Goal: Task Accomplishment & Management: Use online tool/utility

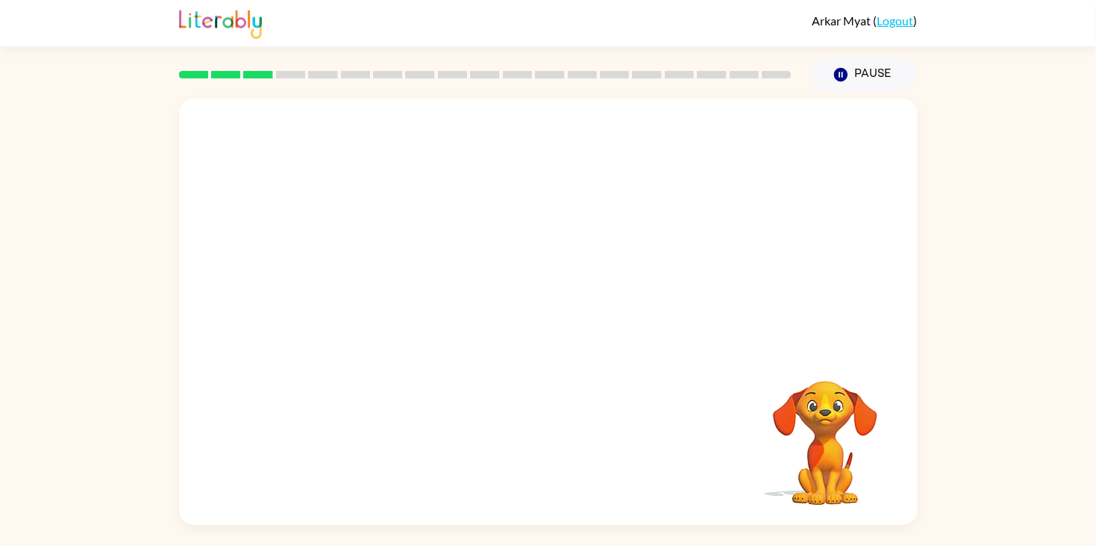
click at [824, 96] on div "Pause Pause" at bounding box center [864, 75] width 126 height 52
click at [840, 72] on icon "button" at bounding box center [840, 74] width 13 height 13
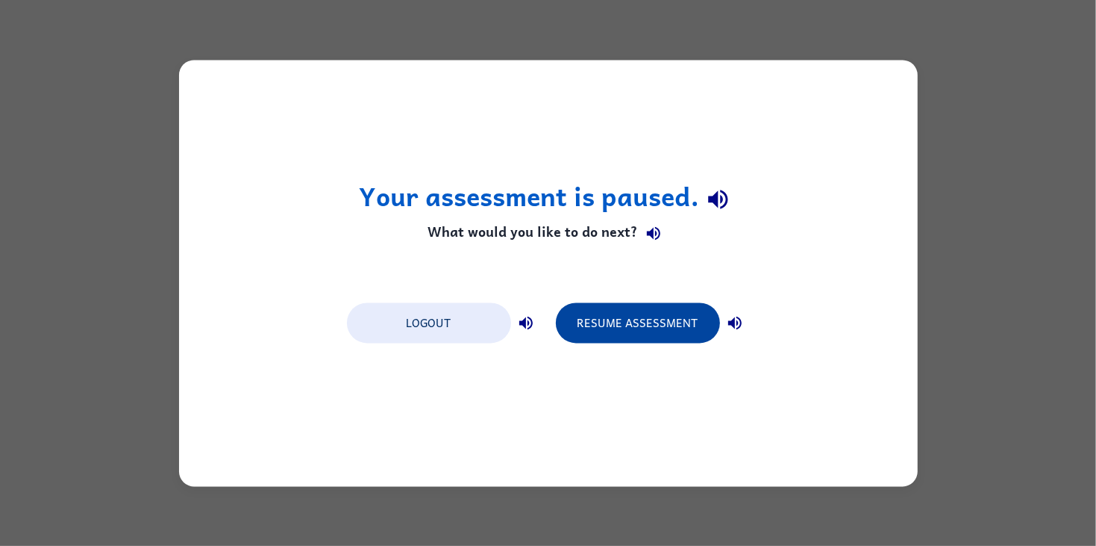
click at [631, 316] on button "Resume Assessment" at bounding box center [638, 322] width 164 height 40
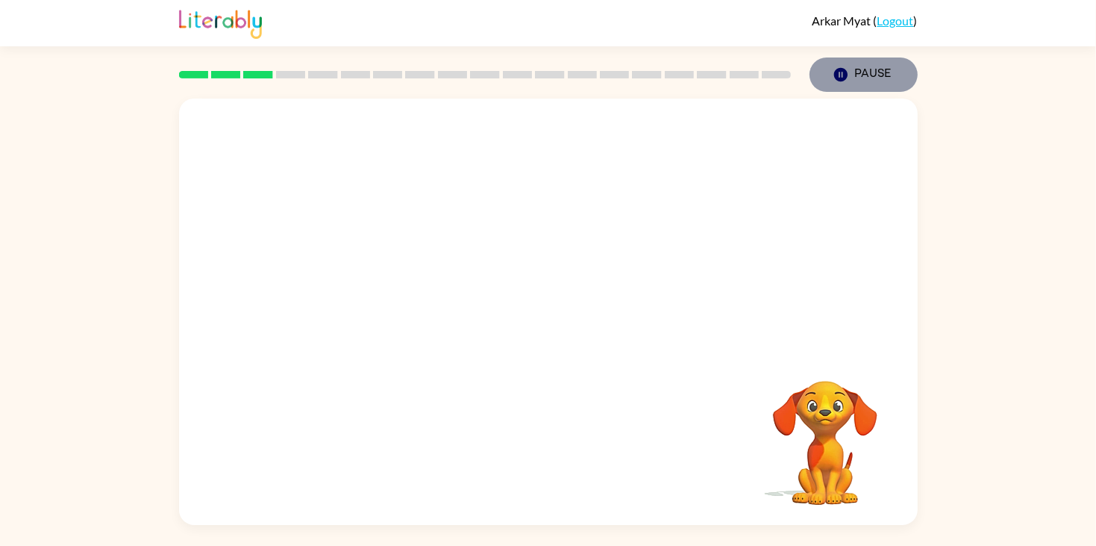
click at [860, 68] on button "Pause Pause" at bounding box center [864, 74] width 108 height 34
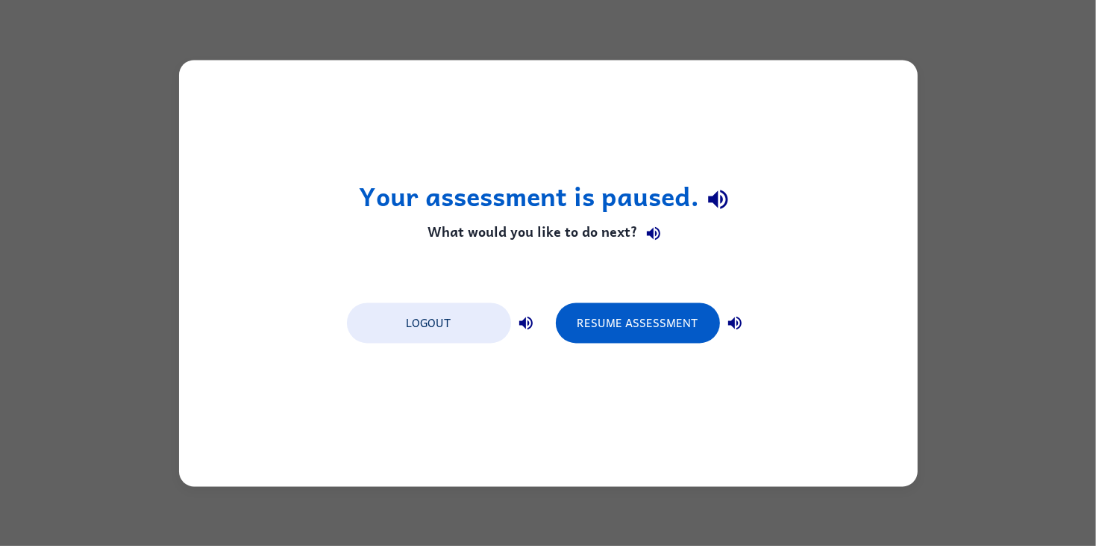
click at [672, 351] on div "Your assessment is paused. What would you like to do next? Logout Resume Assess…" at bounding box center [548, 273] width 739 height 426
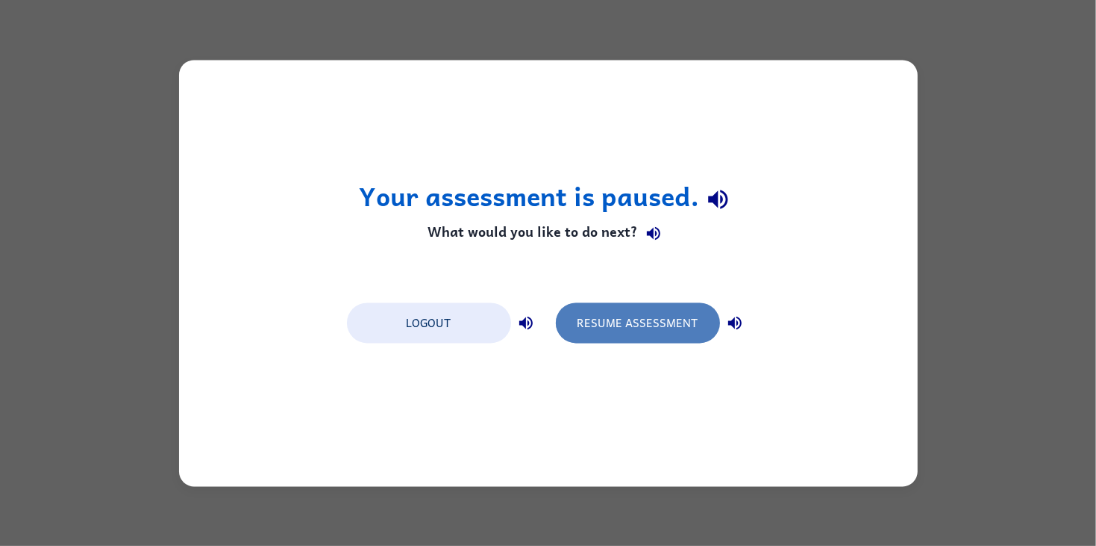
click at [659, 319] on button "Resume Assessment" at bounding box center [638, 322] width 164 height 40
click at [661, 316] on button "Resume Assessment" at bounding box center [638, 322] width 164 height 40
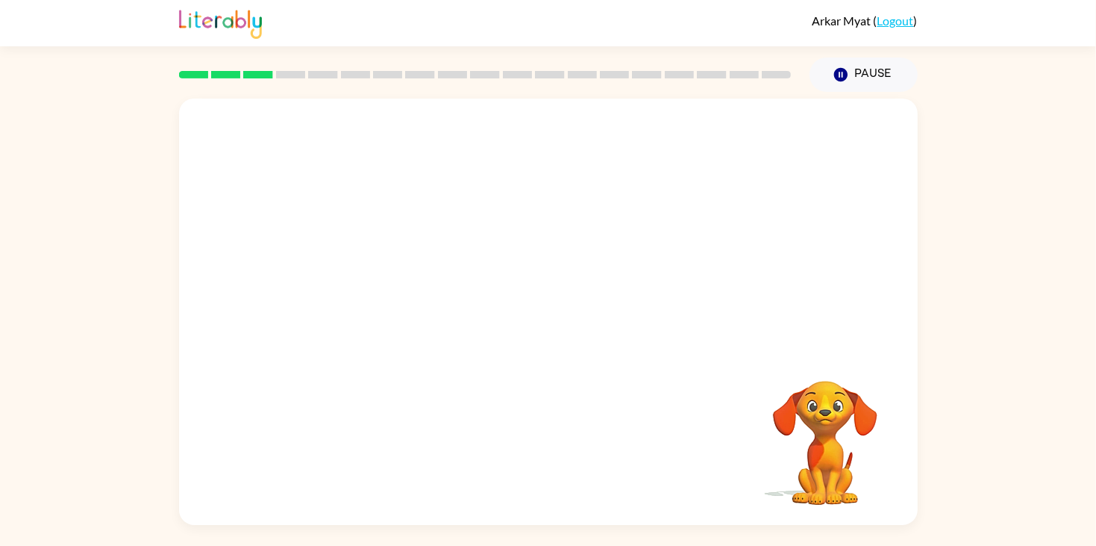
click at [275, 328] on div at bounding box center [548, 224] width 739 height 251
click at [501, 226] on video "Your browser must support playing .mp4 files to use Literably. Please try using…" at bounding box center [548, 224] width 739 height 251
click at [628, 241] on video "Your browser must support playing .mp4 files to use Literably. Please try using…" at bounding box center [548, 224] width 739 height 251
click at [530, 311] on button "button" at bounding box center [549, 319] width 96 height 54
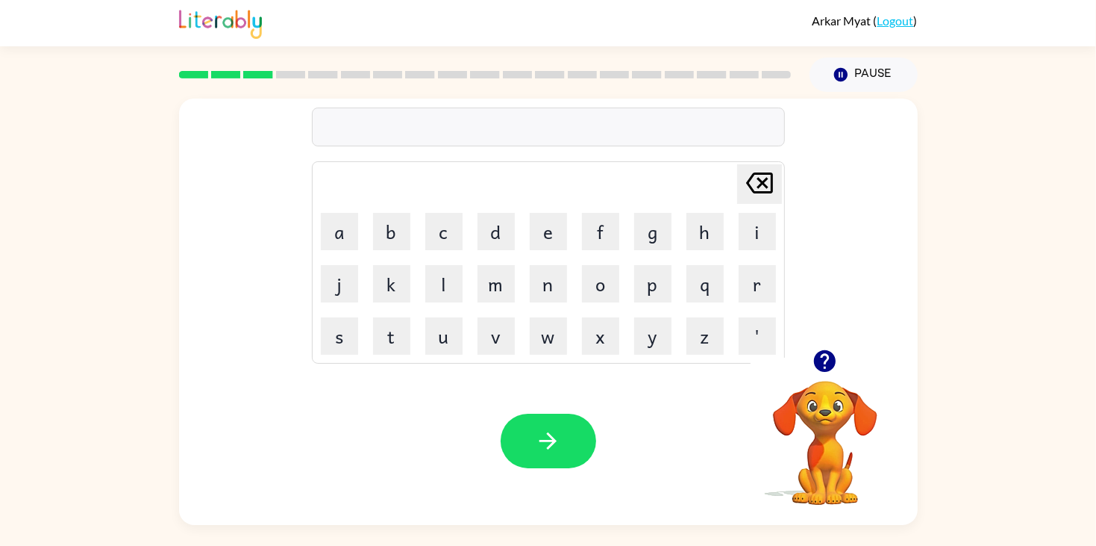
click at [799, 430] on video "Your browser must support playing .mp4 files to use Literably. Please try using…" at bounding box center [825, 431] width 149 height 149
click at [837, 372] on icon "button" at bounding box center [825, 361] width 26 height 26
click at [605, 244] on button "f" at bounding box center [600, 231] width 37 height 37
click at [740, 243] on button "i" at bounding box center [757, 231] width 37 height 37
type button "i"
